Goal: Information Seeking & Learning: Learn about a topic

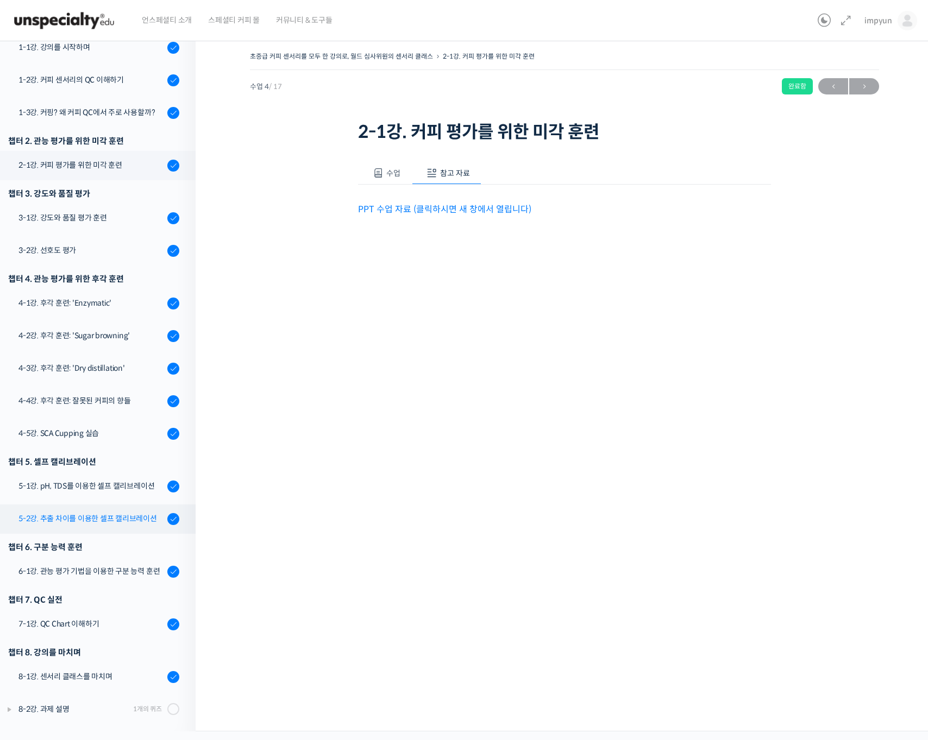
click at [89, 515] on div "5-2강. 추출 차이를 이용한 셀프 캘리브레이션" at bounding box center [91, 519] width 146 height 12
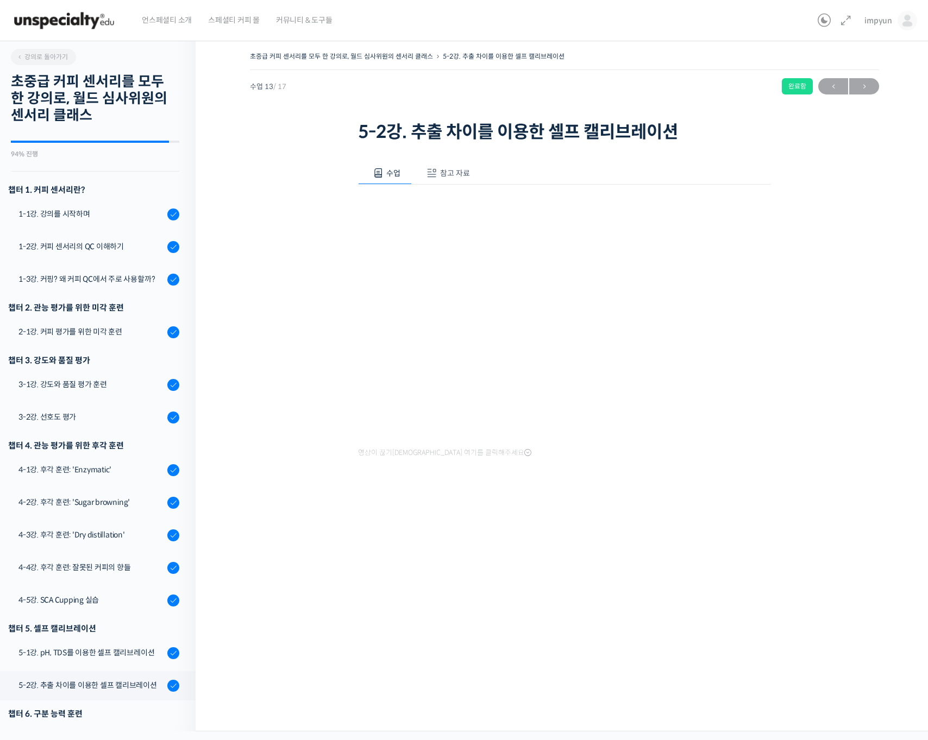
scroll to position [167, 0]
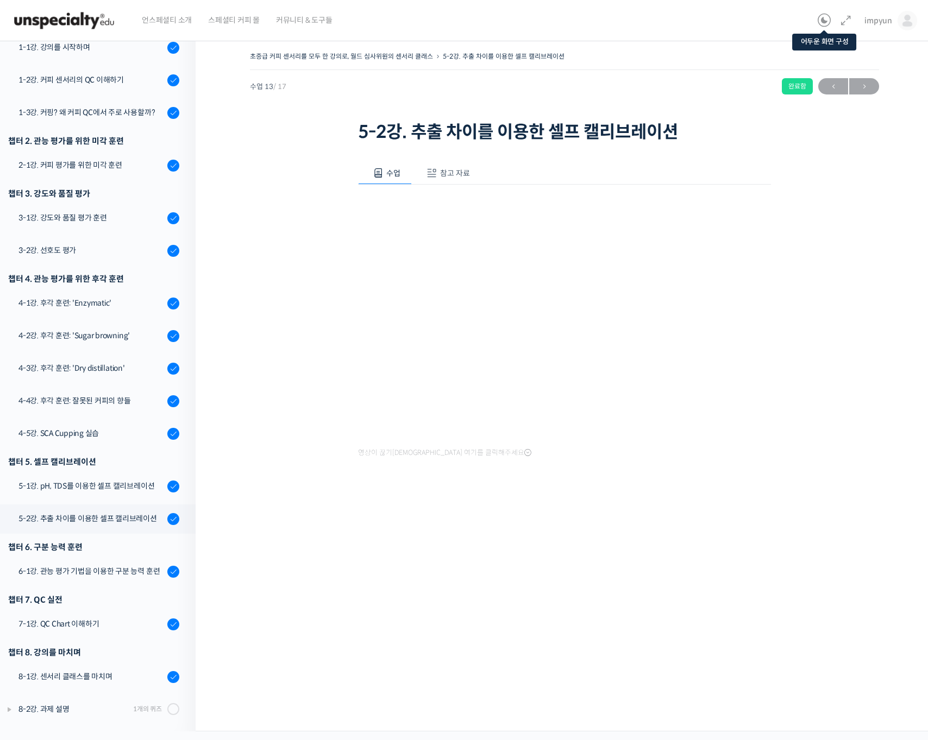
click at [826, 15] on icon at bounding box center [823, 20] width 13 height 13
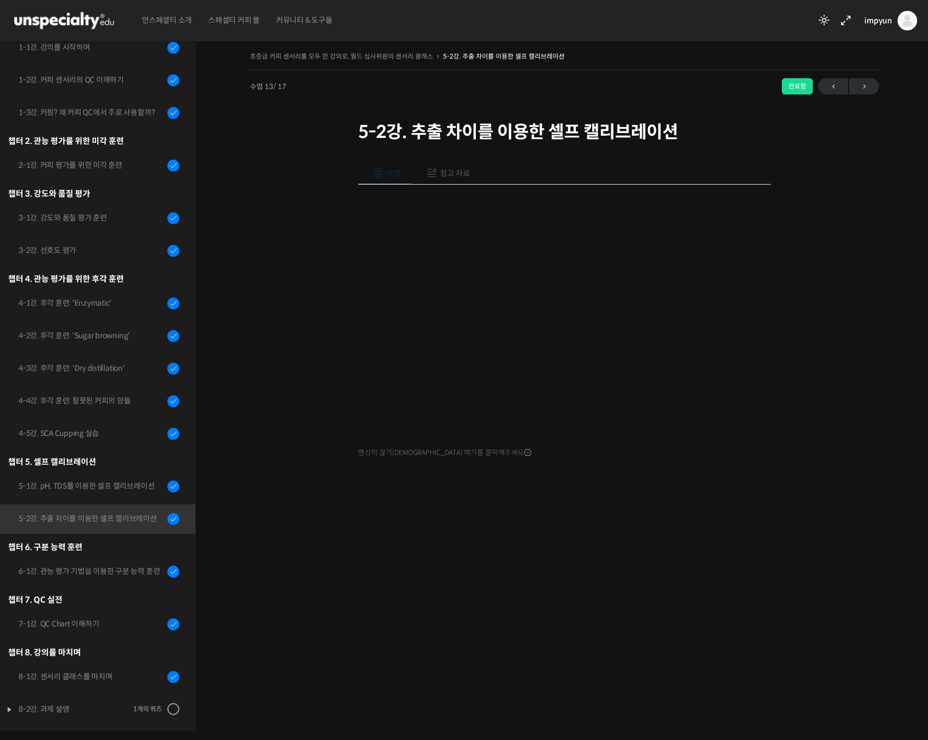
scroll to position [0, 0]
click at [884, 21] on span "impyun" at bounding box center [878, 21] width 28 height 10
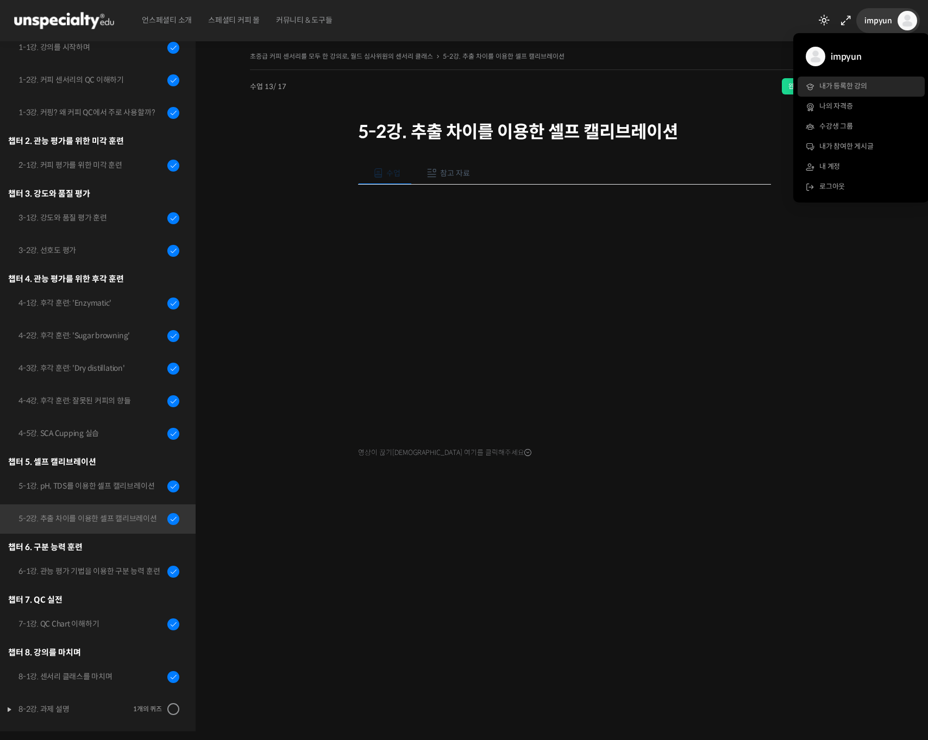
click at [848, 81] on span "내가 등록한 강의" at bounding box center [843, 85] width 48 height 9
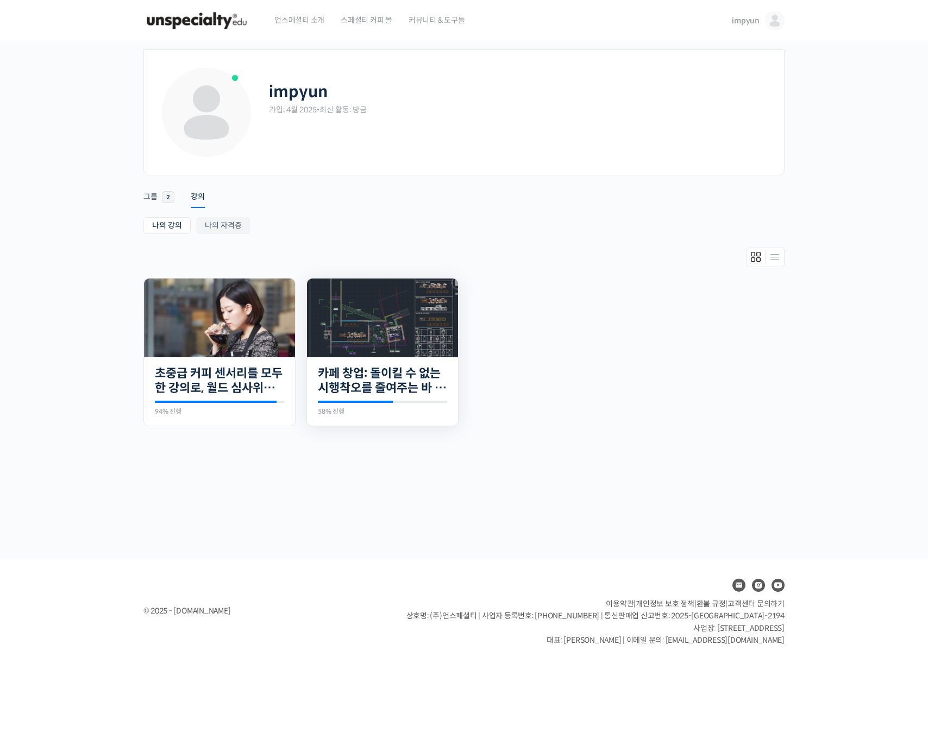
click at [371, 319] on img at bounding box center [382, 318] width 151 height 79
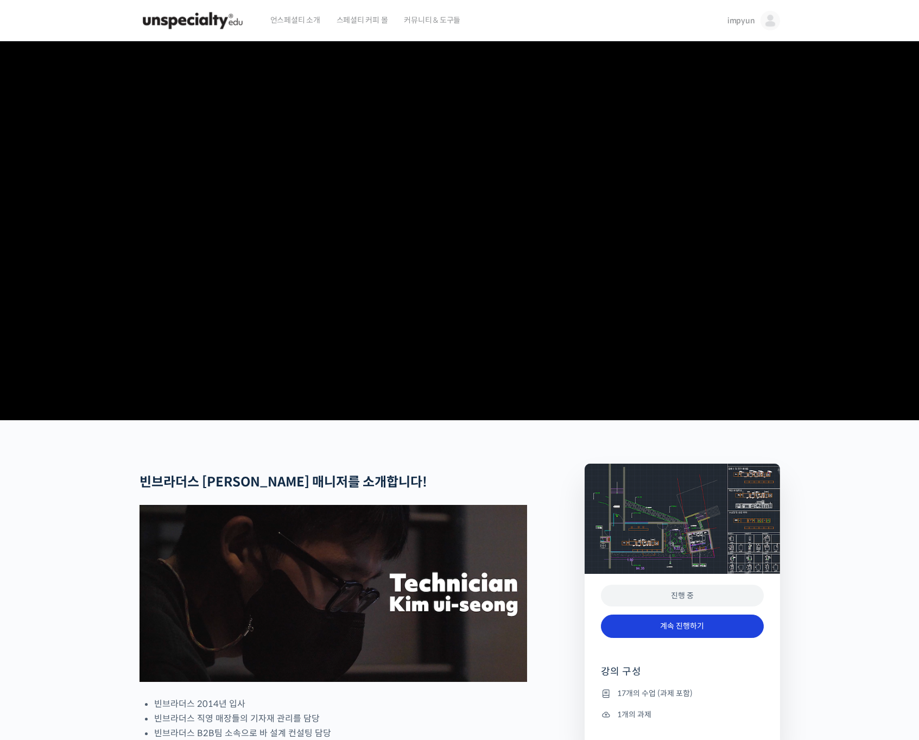
click at [672, 638] on link "계속 진행하기" at bounding box center [682, 626] width 163 height 23
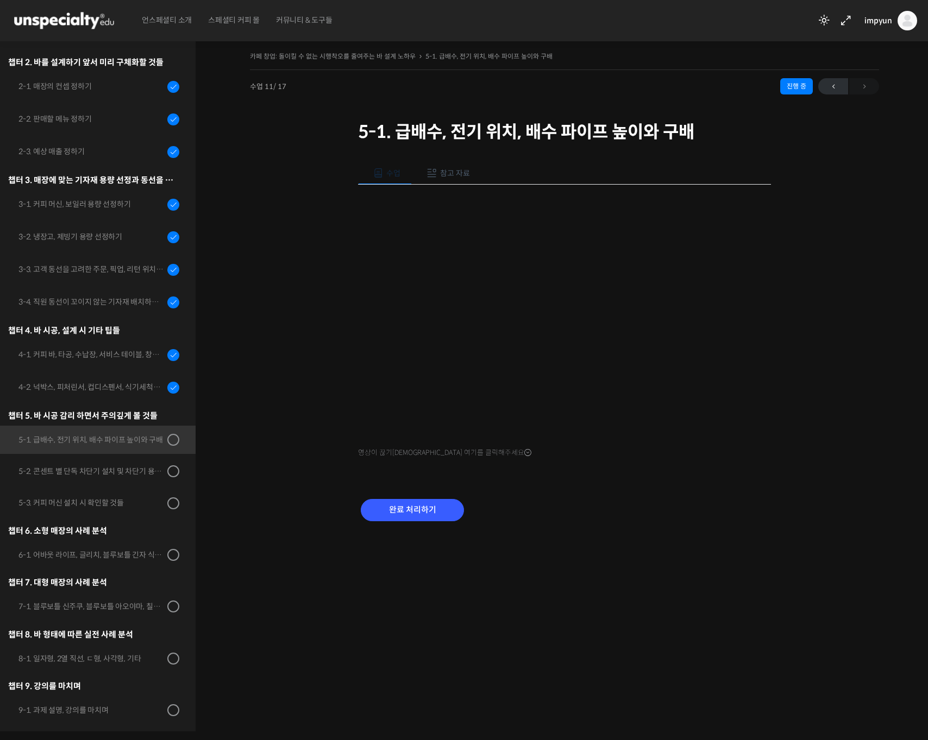
click at [703, 577] on div "카페 창업: 돌이킬 수 없는 시행착오를 줄여주는 바 설계 노하우 5-1. 급배수, 전기 위치, 배수 파이프 높이와 구배 진행 중 수업 11 /…" at bounding box center [564, 382] width 737 height 699
click at [642, 502] on div "완료 처리하기" at bounding box center [564, 519] width 413 height 62
